Goal: Task Accomplishment & Management: Complete application form

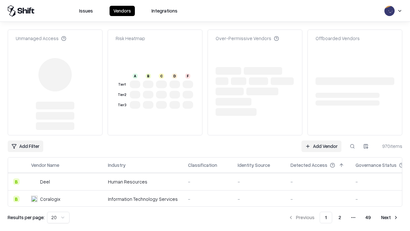
click at [321, 140] on link "Add Vendor" at bounding box center [321, 146] width 40 height 12
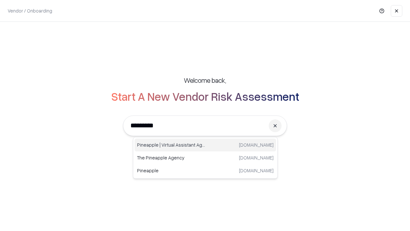
click at [205, 145] on div "Pineapple | Virtual Assistant Agency [DOMAIN_NAME]" at bounding box center [206, 144] width 142 height 13
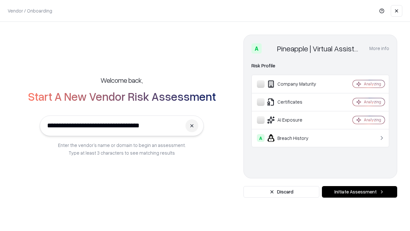
type input "**********"
click at [359, 192] on button "Initiate Assessment" at bounding box center [359, 192] width 75 height 12
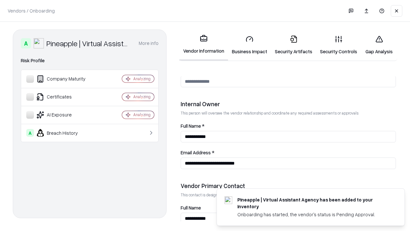
scroll to position [332, 0]
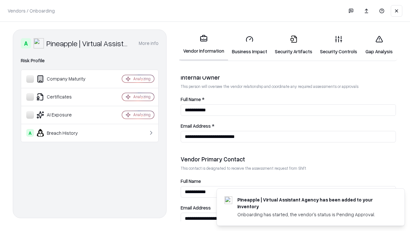
click at [250, 45] on link "Business Impact" at bounding box center [249, 45] width 43 height 30
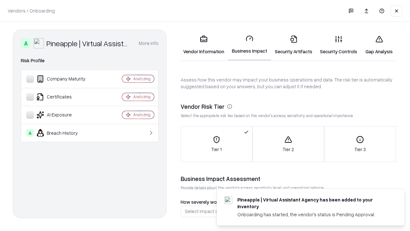
click at [293, 45] on link "Security Artifacts" at bounding box center [293, 45] width 45 height 30
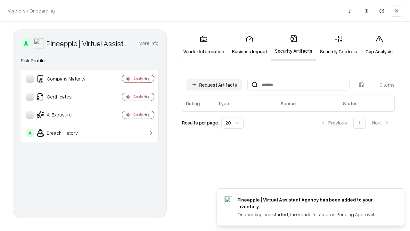
click at [214, 85] on button "Request Artifacts" at bounding box center [214, 85] width 56 height 12
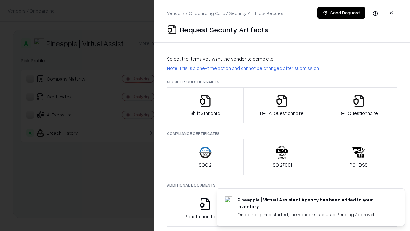
click at [205, 105] on icon "button" at bounding box center [205, 100] width 13 height 13
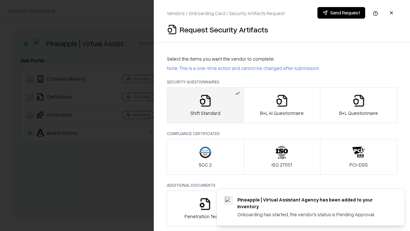
click at [341, 13] on button "Send Request" at bounding box center [341, 13] width 48 height 12
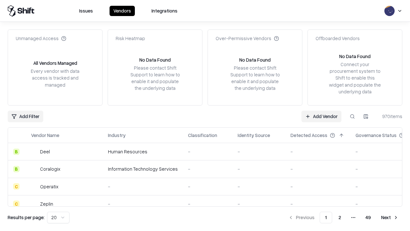
click at [352, 116] on button at bounding box center [353, 117] width 12 height 12
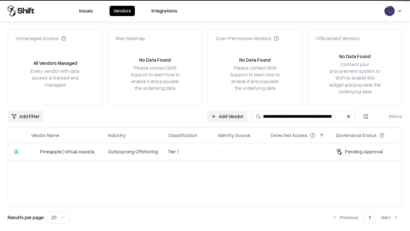
type input "**********"
click at [209, 151] on td "Tier 1" at bounding box center [188, 151] width 50 height 17
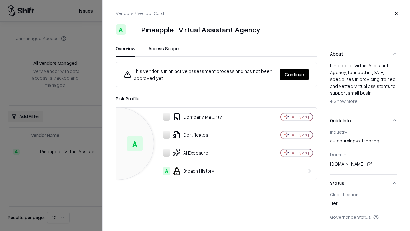
click at [294, 74] on button "Continue" at bounding box center [294, 75] width 29 height 12
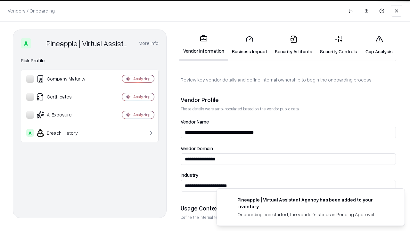
click at [293, 45] on link "Security Artifacts" at bounding box center [293, 45] width 45 height 30
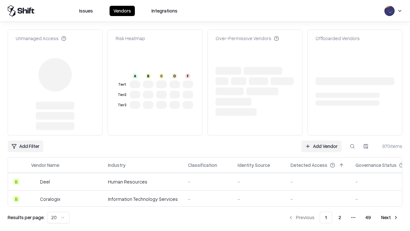
click at [321, 146] on link "Add Vendor" at bounding box center [321, 146] width 40 height 12
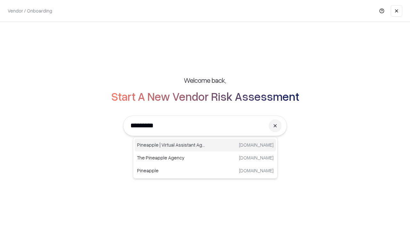
click at [205, 145] on div "Pineapple | Virtual Assistant Agency [DOMAIN_NAME]" at bounding box center [206, 144] width 142 height 13
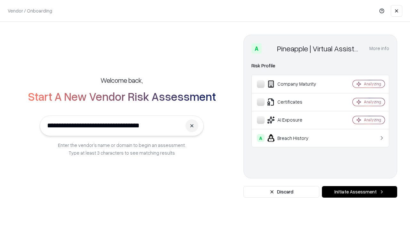
type input "**********"
click at [359, 192] on button "Initiate Assessment" at bounding box center [359, 192] width 75 height 12
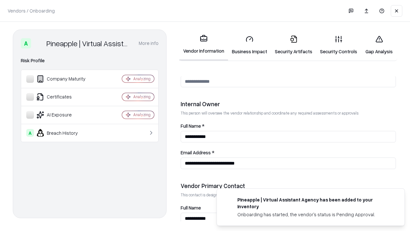
scroll to position [332, 0]
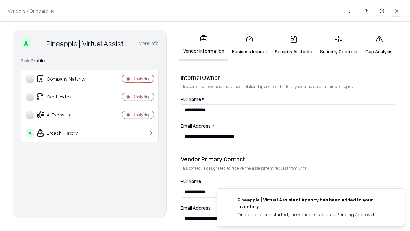
click at [379, 45] on link "Gap Analysis" at bounding box center [379, 45] width 36 height 30
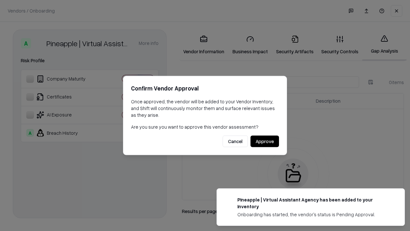
click at [265, 141] on button "Approve" at bounding box center [264, 141] width 29 height 12
